Goal: Information Seeking & Learning: Learn about a topic

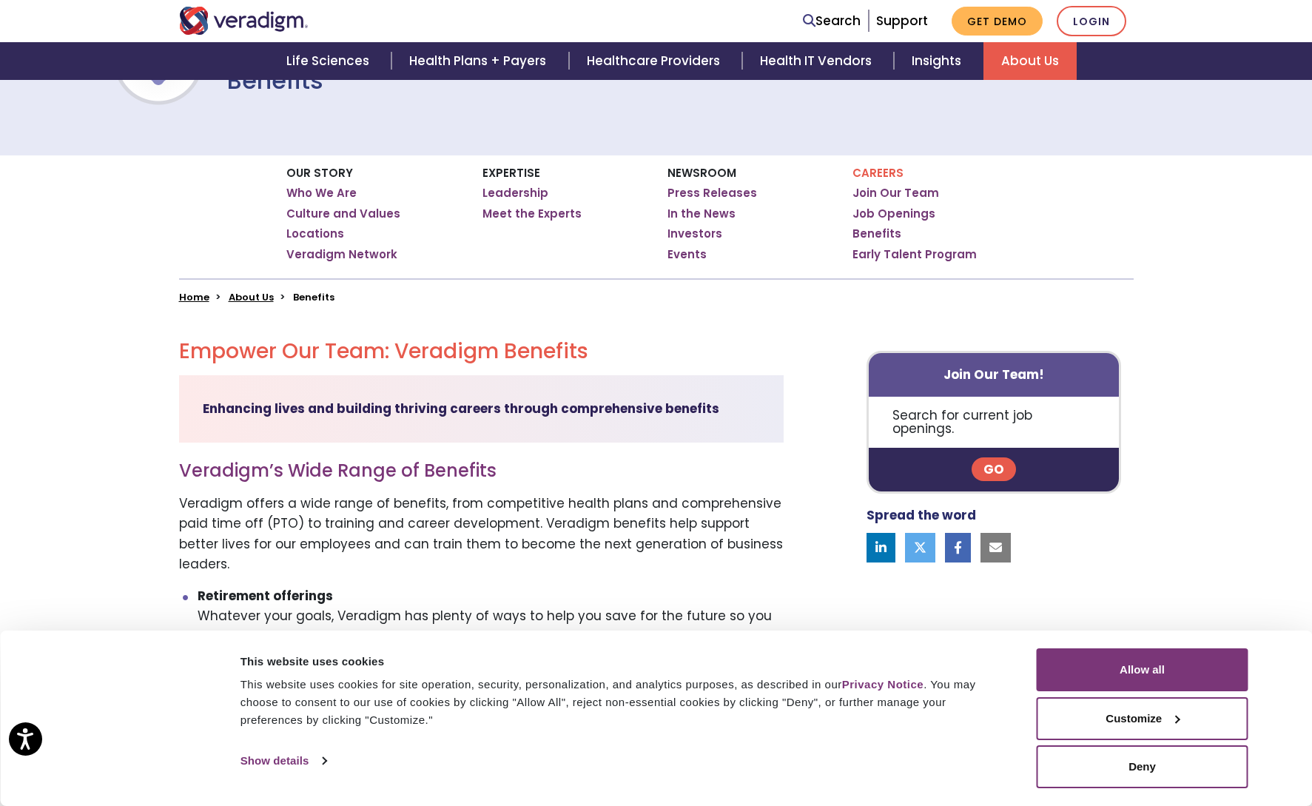
scroll to position [148, 0]
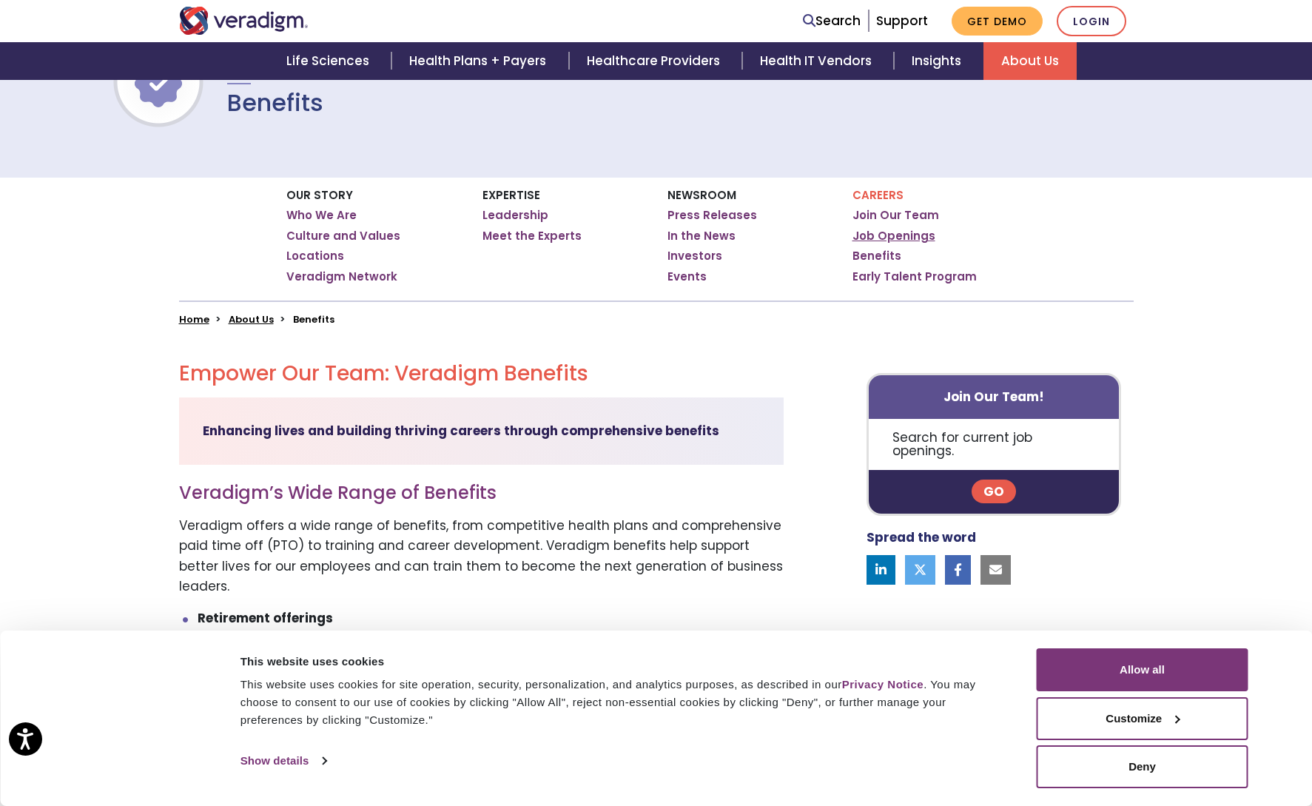
click at [909, 232] on link "Job Openings" at bounding box center [893, 236] width 83 height 15
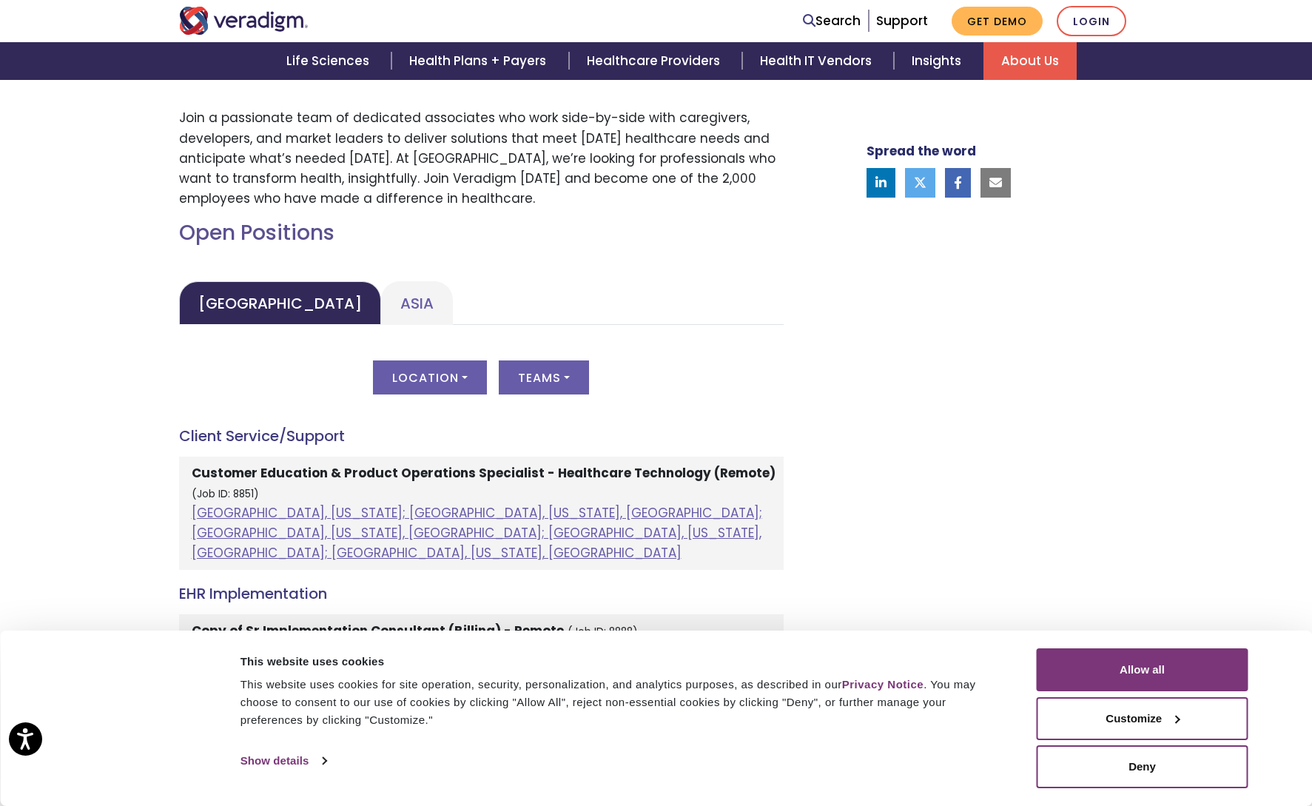
scroll to position [740, 0]
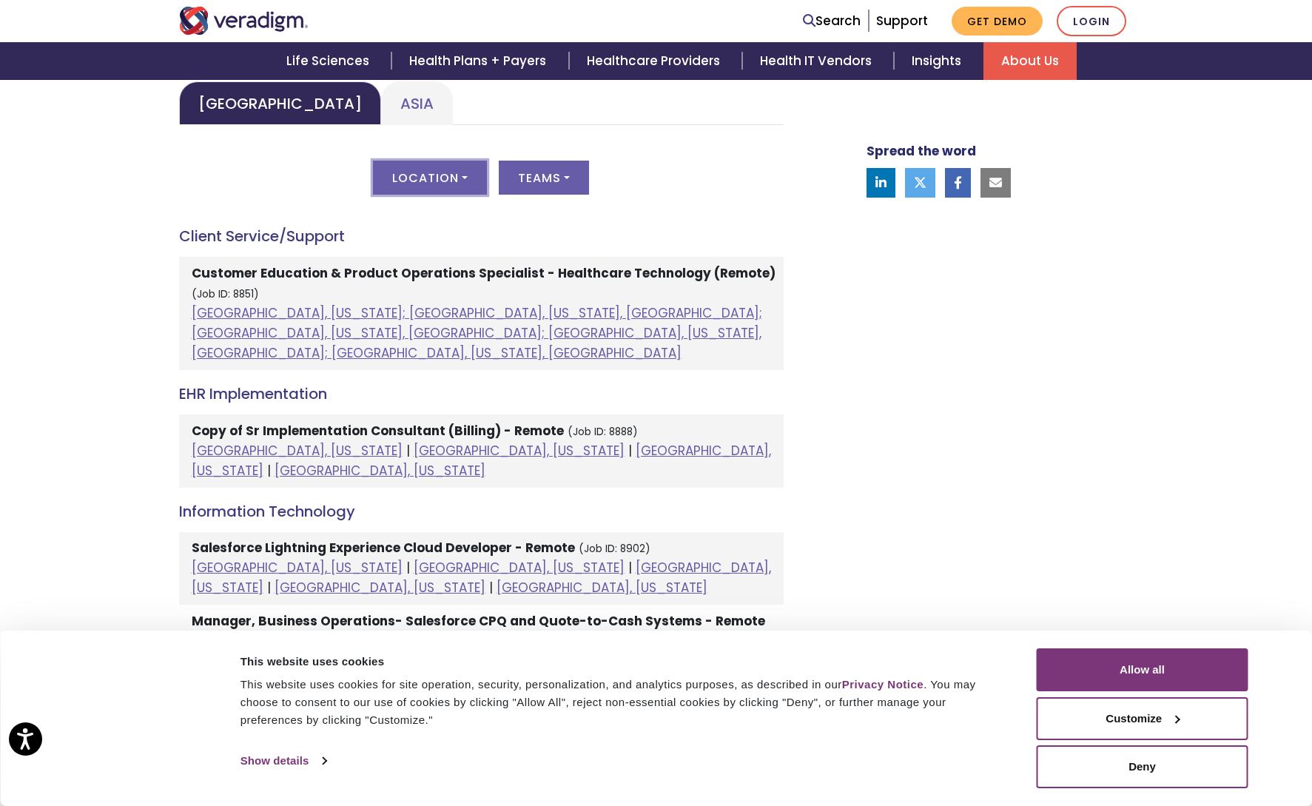
click at [465, 166] on button "Location" at bounding box center [430, 178] width 114 height 34
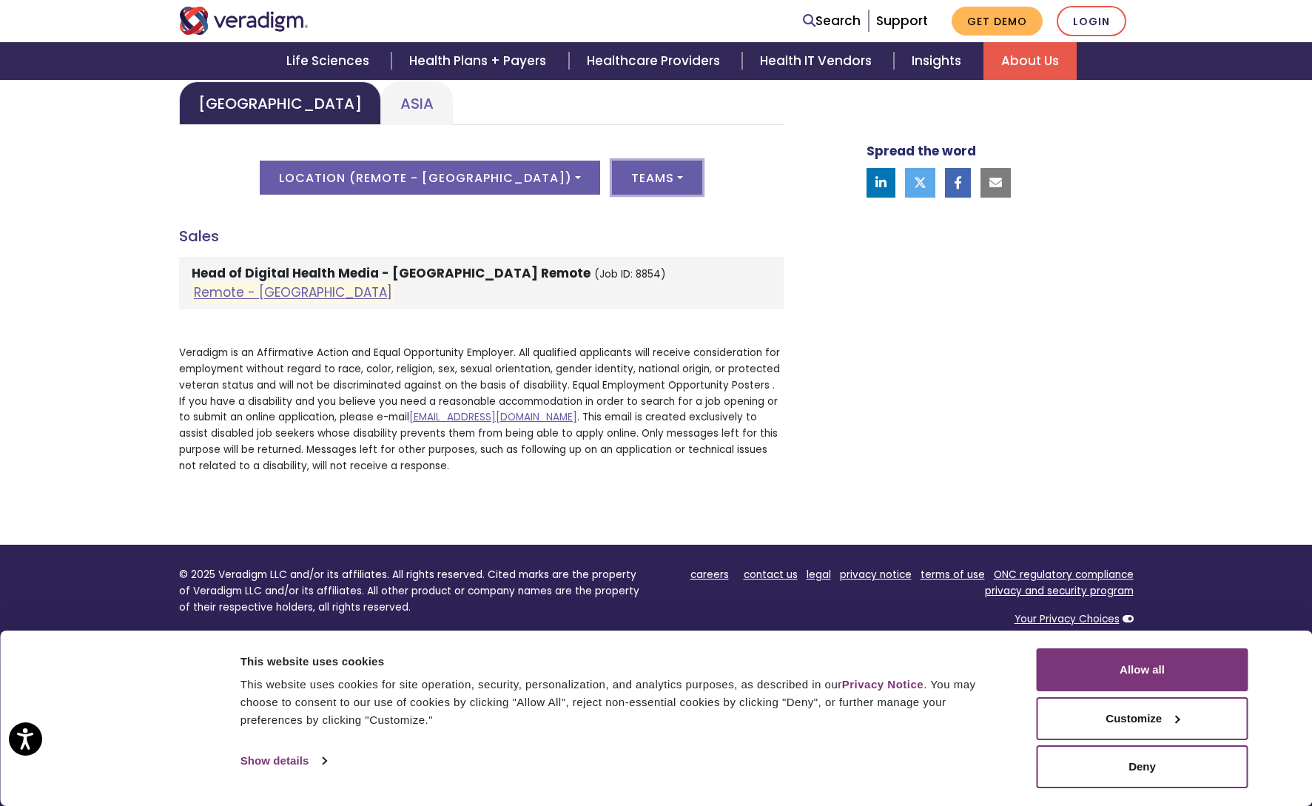
click at [612, 186] on button "Teams" at bounding box center [657, 178] width 90 height 34
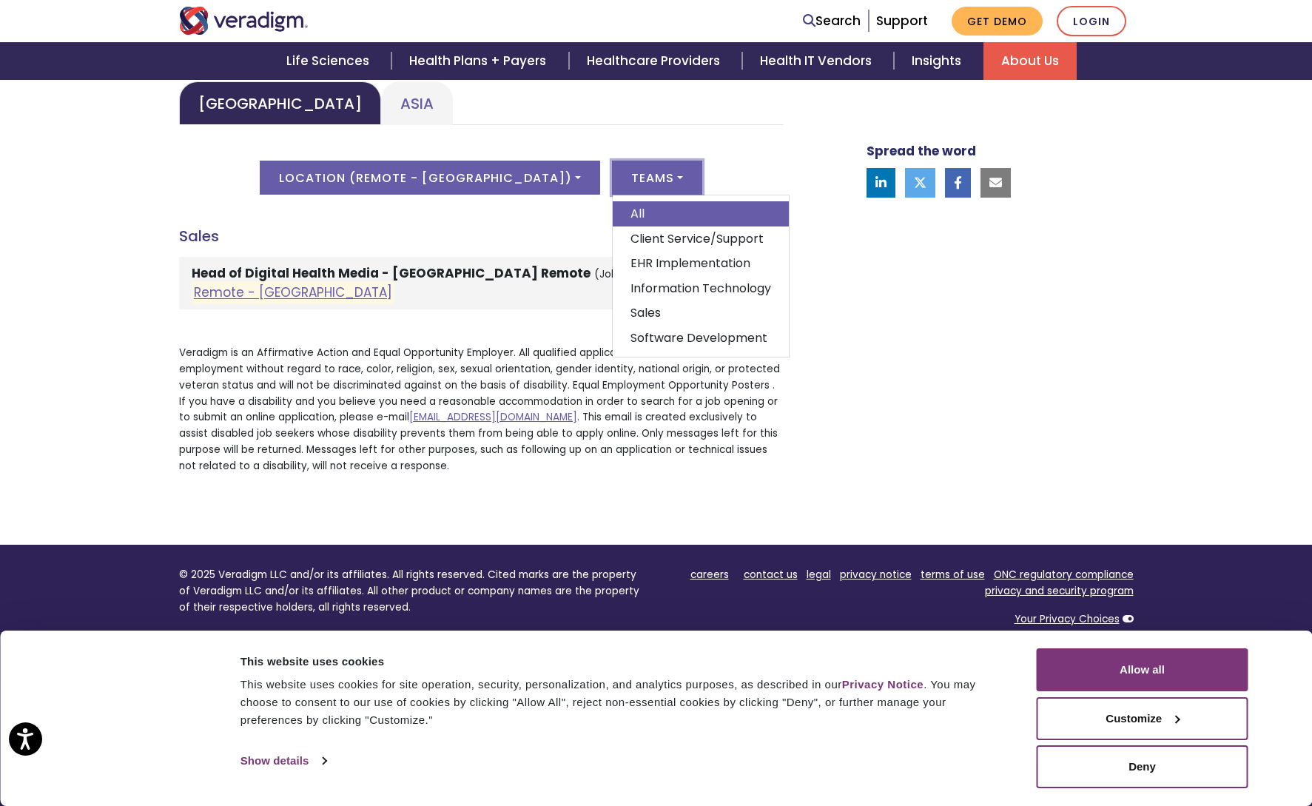
click at [612, 186] on button "Teams" at bounding box center [657, 178] width 90 height 34
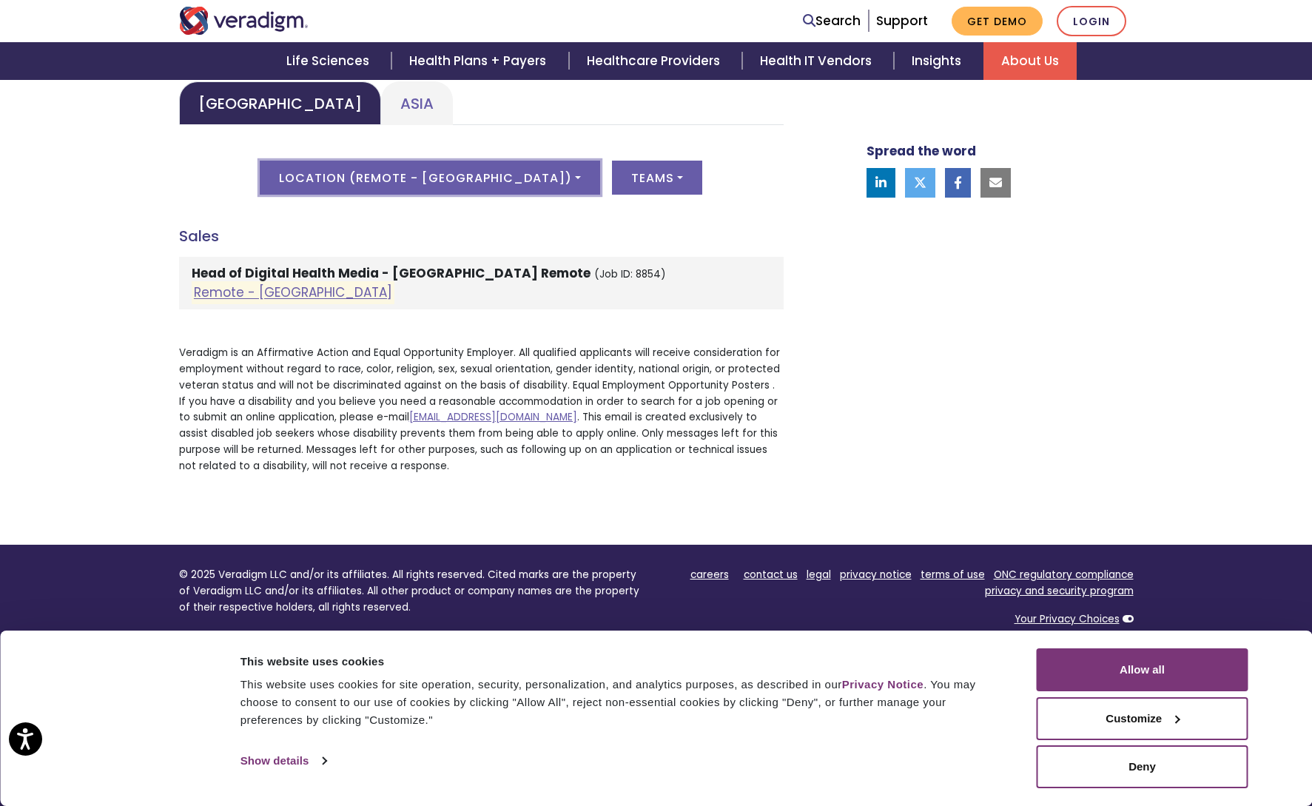
click at [485, 174] on button "Location ( Remote - US )" at bounding box center [430, 178] width 340 height 34
